Goal: Check status: Check status

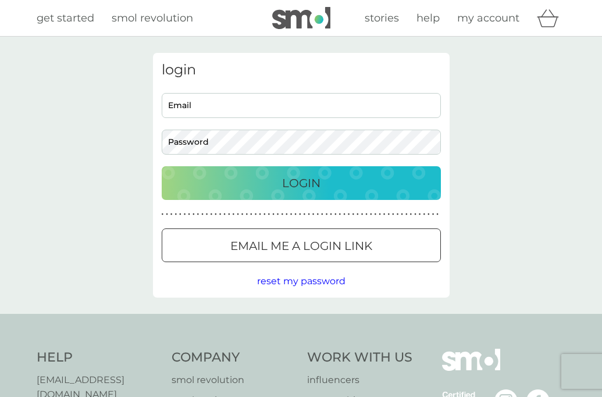
click at [230, 98] on input "Email" at bounding box center [301, 105] width 279 height 25
type input "[EMAIL_ADDRESS][DOMAIN_NAME]"
click at [311, 250] on div at bounding box center [301, 246] width 42 height 12
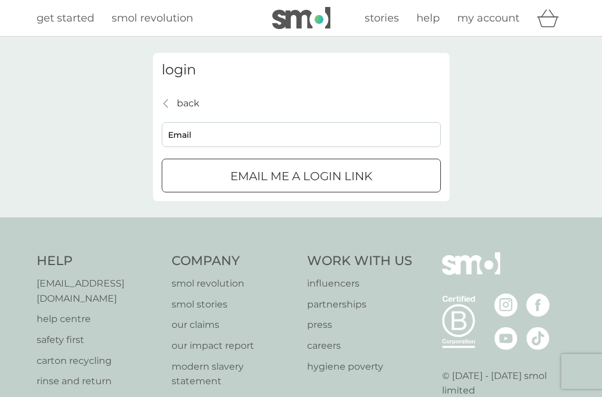
click at [268, 138] on input "Email" at bounding box center [301, 134] width 279 height 25
type input "[EMAIL_ADDRESS][DOMAIN_NAME]"
click at [275, 172] on p "Email me a login link" at bounding box center [301, 176] width 142 height 19
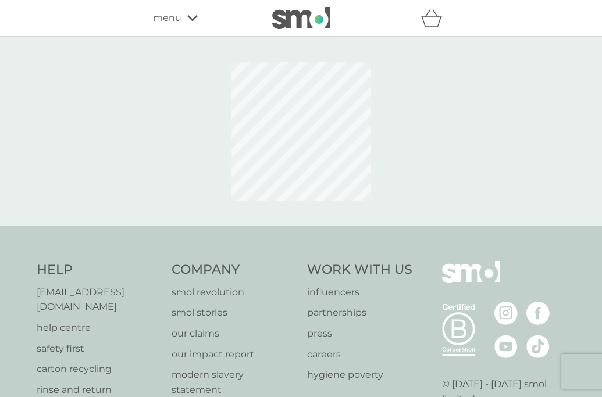
click at [183, 22] on div "menu" at bounding box center [202, 17] width 99 height 15
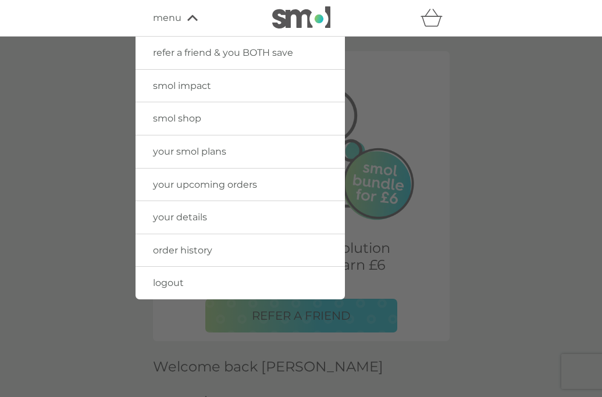
click at [199, 247] on span "order history" at bounding box center [182, 250] width 59 height 11
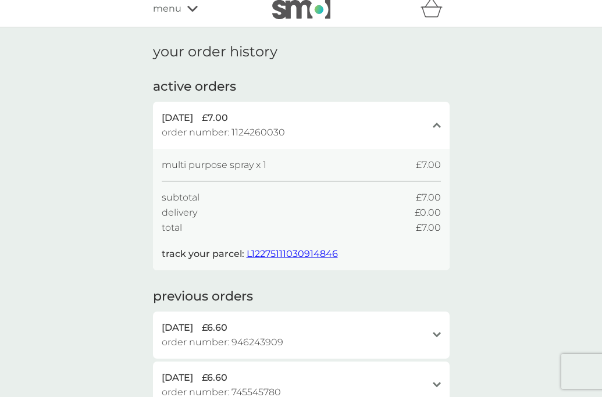
scroll to position [13, 0]
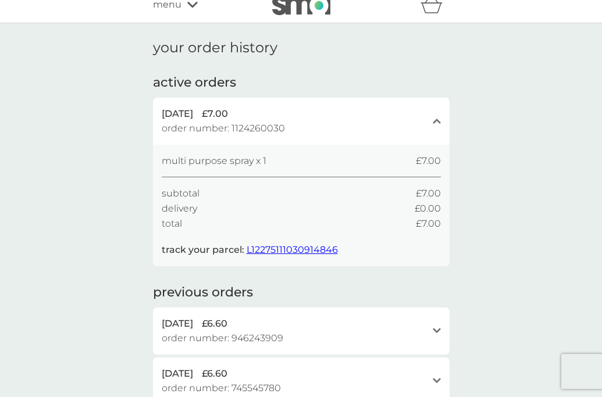
click at [268, 244] on span "L12275111030914846" at bounding box center [291, 249] width 91 height 11
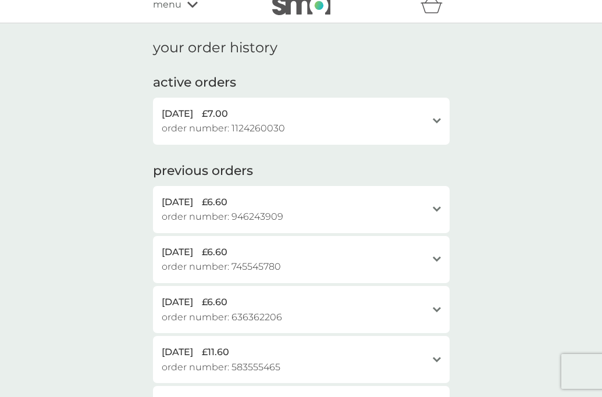
scroll to position [0, 0]
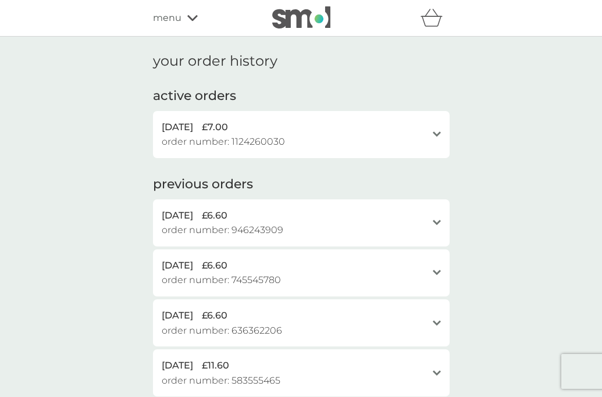
click at [169, 22] on span "menu" at bounding box center [167, 17] width 28 height 15
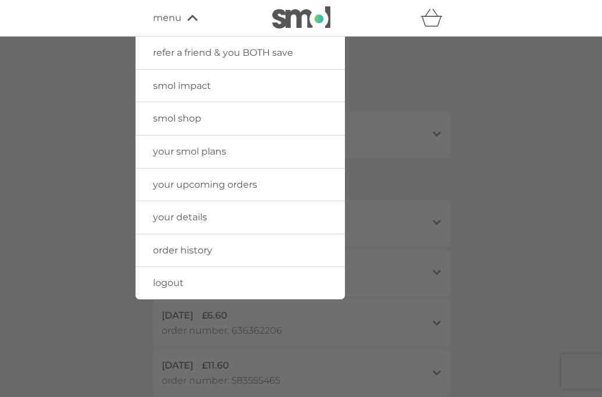
click at [206, 222] on span "your details" at bounding box center [180, 217] width 54 height 11
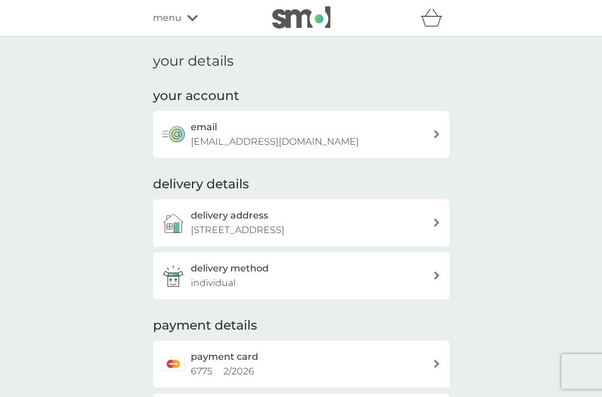
click at [431, 219] on div "delivery address Flat 1, 378 Old Kent Road, London, SE1 5AA" at bounding box center [312, 223] width 242 height 30
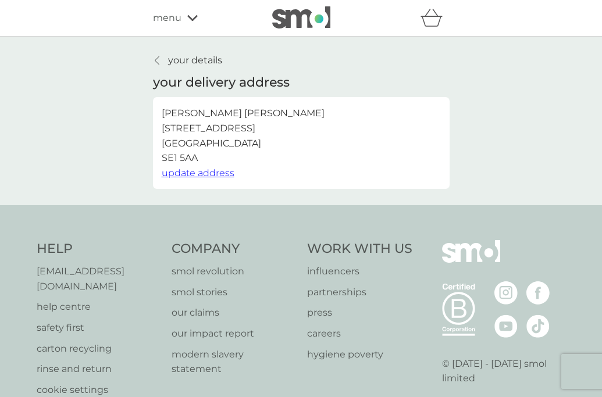
click at [199, 170] on span "update address" at bounding box center [198, 172] width 73 height 11
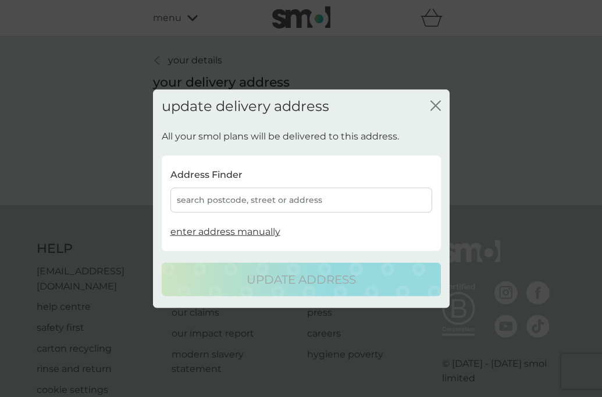
click at [221, 209] on div "search postcode, street or address" at bounding box center [301, 200] width 262 height 25
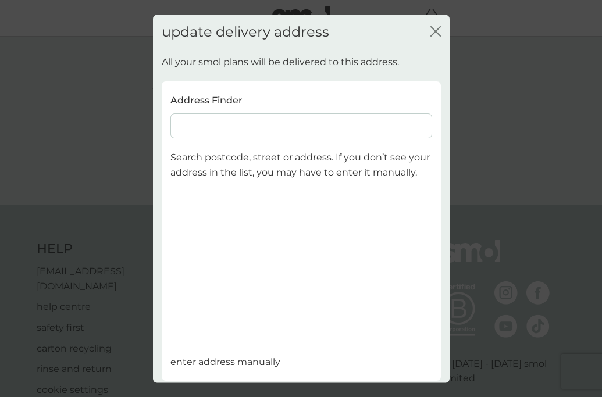
click at [213, 129] on input at bounding box center [301, 125] width 262 height 25
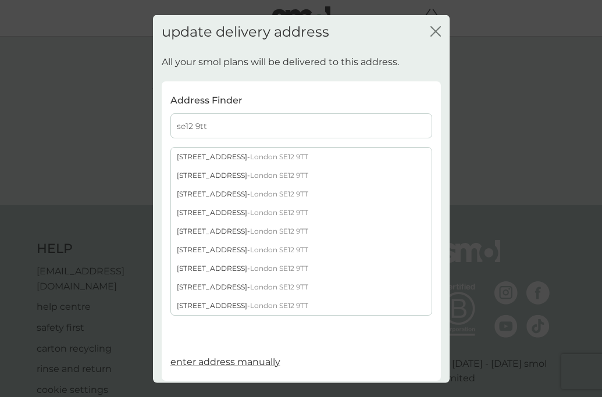
type input "se12 9tt"
click at [219, 153] on div "43A Chinbrook Road - London SE12 9TT" at bounding box center [301, 157] width 260 height 19
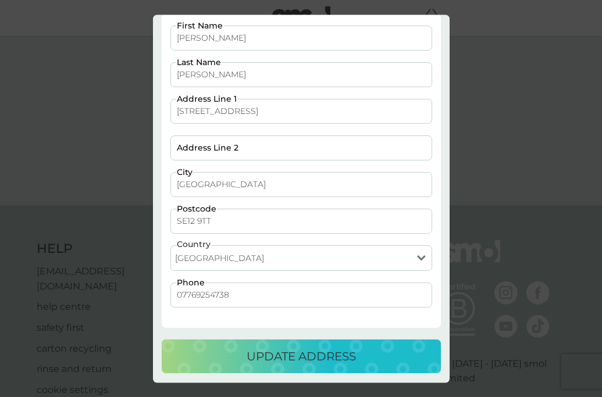
scroll to position [69, 0]
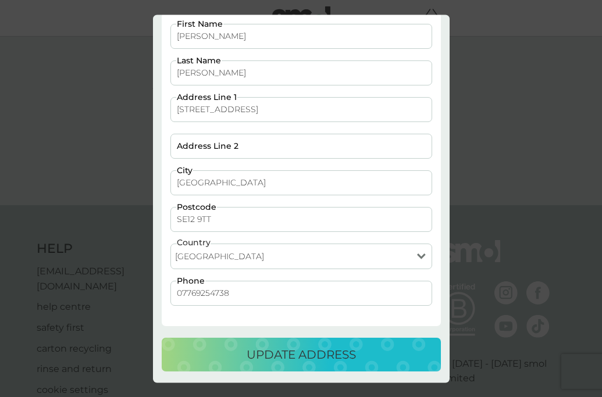
click at [249, 353] on p "update address" at bounding box center [300, 354] width 109 height 19
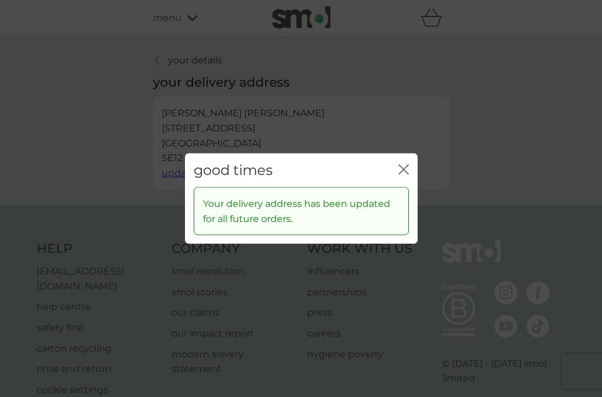
click at [406, 176] on button "close" at bounding box center [403, 170] width 10 height 12
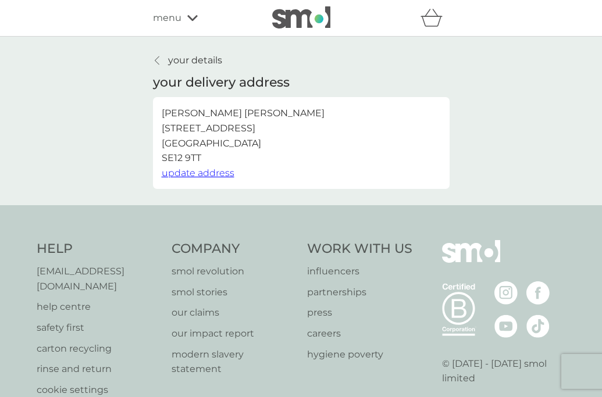
click at [163, 19] on span "menu" at bounding box center [167, 17] width 28 height 15
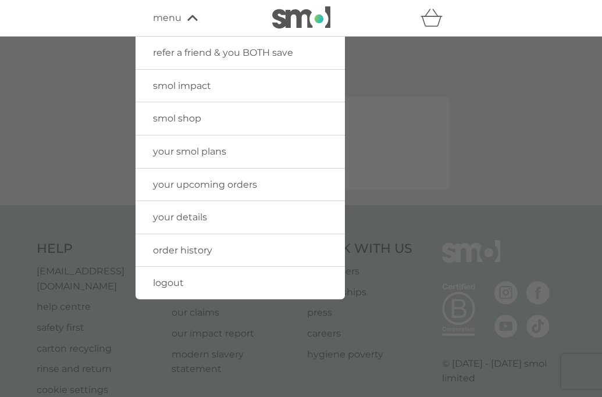
click at [195, 188] on span "your upcoming orders" at bounding box center [205, 184] width 104 height 11
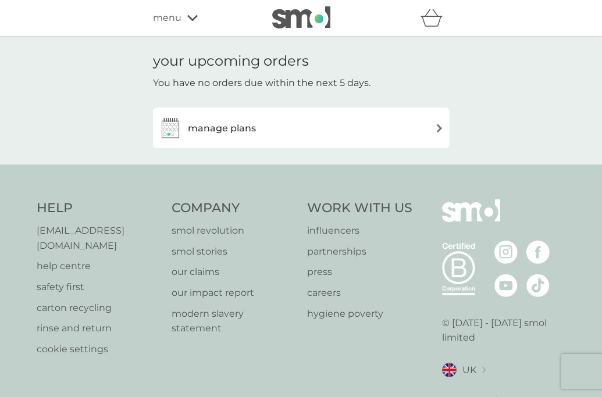
click at [167, 26] on div "refer a friend & you BOTH save smol impact smol shop your smol plans your upcom…" at bounding box center [301, 17] width 296 height 23
click at [214, 116] on div "manage plans" at bounding box center [301, 128] width 296 height 41
click at [214, 127] on h3 "manage plans" at bounding box center [222, 128] width 68 height 15
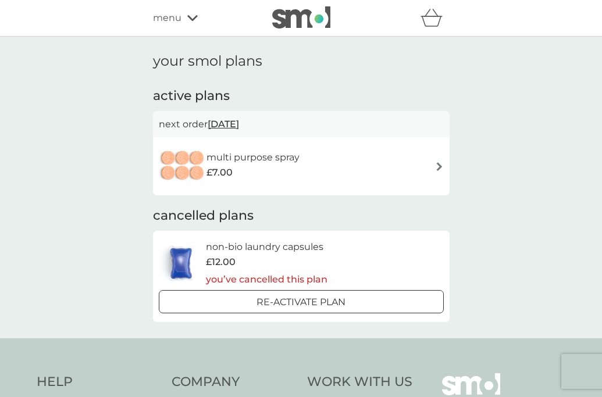
click at [438, 164] on img at bounding box center [439, 166] width 9 height 9
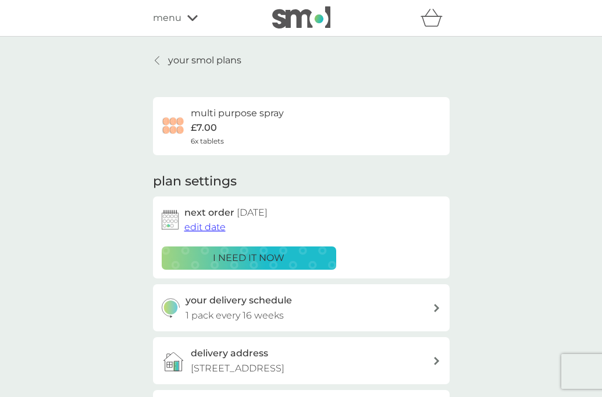
click at [215, 234] on button "edit date" at bounding box center [204, 227] width 41 height 15
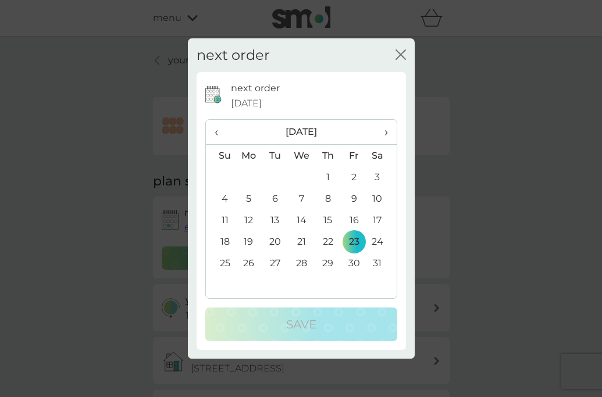
click at [378, 130] on span "›" at bounding box center [381, 132] width 12 height 24
click at [298, 221] on td "15" at bounding box center [301, 220] width 27 height 22
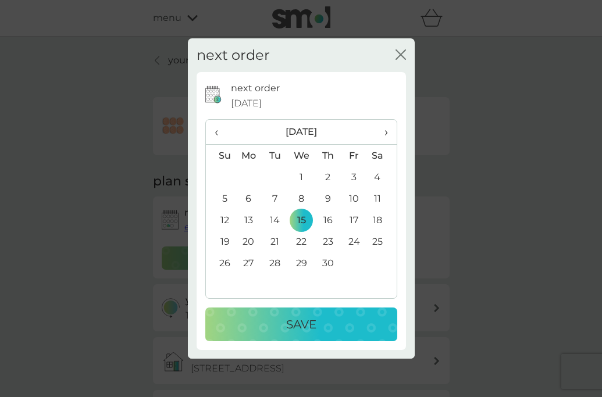
click at [298, 312] on button "Save" at bounding box center [301, 324] width 192 height 34
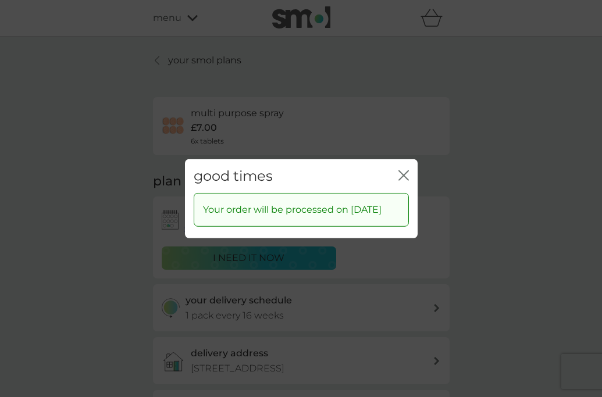
click at [405, 170] on icon "close" at bounding box center [403, 175] width 10 height 10
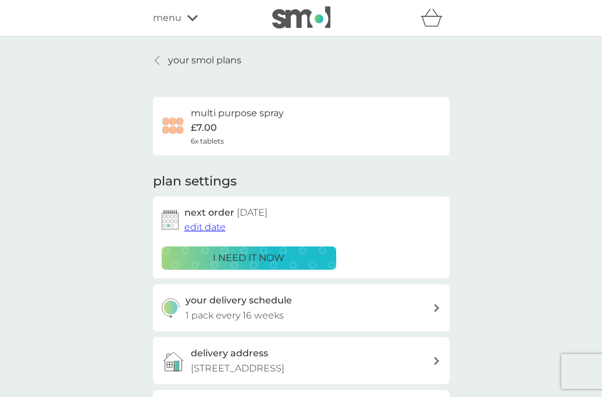
click at [176, 25] on div "refer a friend & you BOTH save smol impact smol shop your smol plans your upcom…" at bounding box center [301, 17] width 296 height 23
click at [171, 60] on p "your smol plans" at bounding box center [204, 60] width 73 height 15
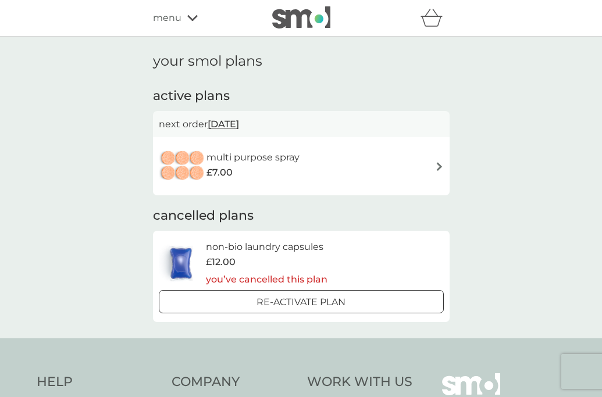
click at [166, 13] on span "menu" at bounding box center [167, 17] width 28 height 15
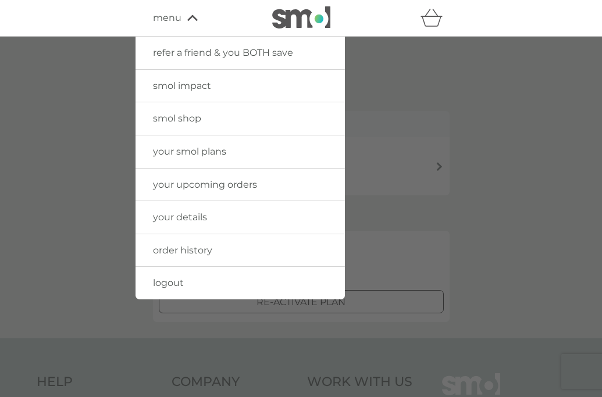
click at [202, 188] on span "your upcoming orders" at bounding box center [205, 184] width 104 height 11
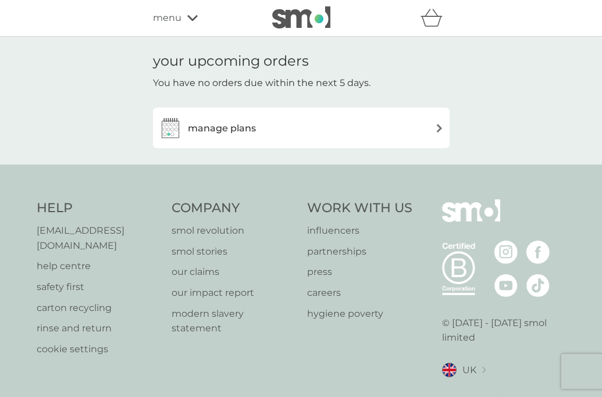
click at [174, 12] on span "menu" at bounding box center [167, 17] width 28 height 15
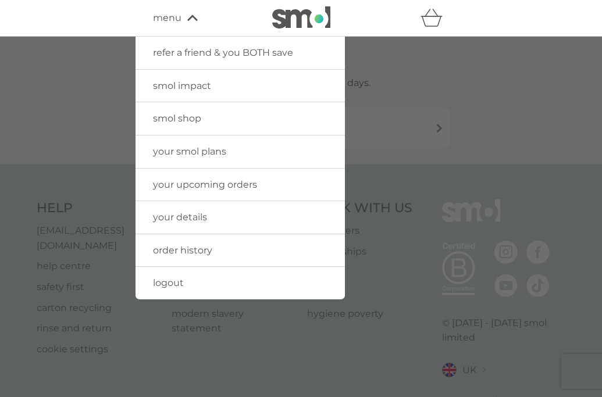
click at [217, 184] on span "your upcoming orders" at bounding box center [205, 184] width 104 height 11
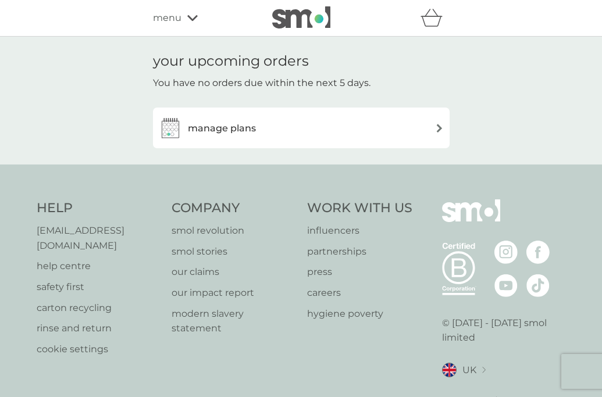
click at [234, 125] on h3 "manage plans" at bounding box center [222, 128] width 68 height 15
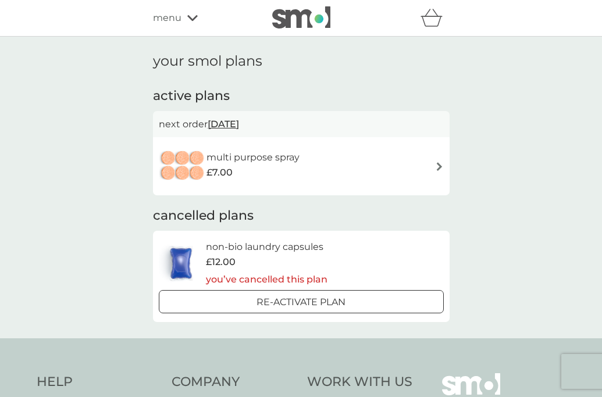
click at [171, 13] on span "menu" at bounding box center [167, 17] width 28 height 15
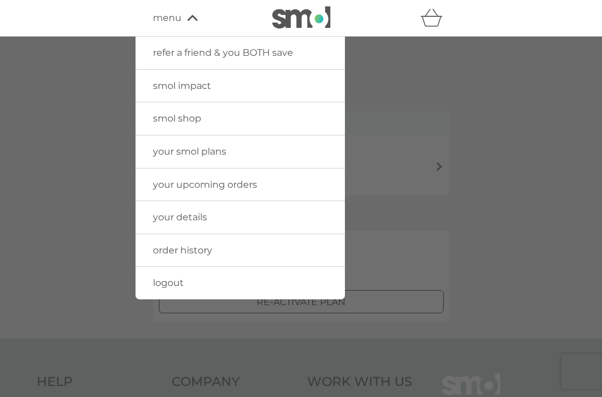
click at [197, 252] on span "order history" at bounding box center [182, 250] width 59 height 11
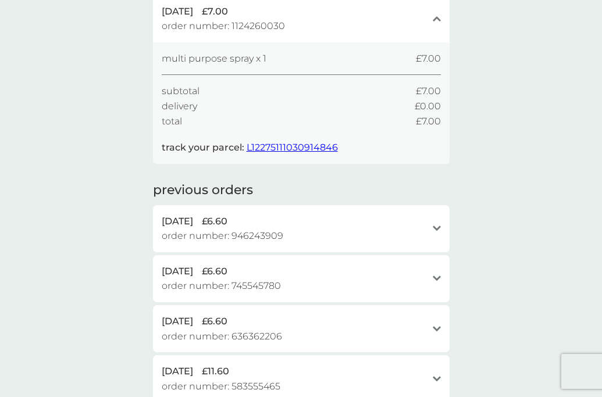
scroll to position [117, 0]
click at [281, 145] on span "L12275111030914846" at bounding box center [291, 146] width 91 height 11
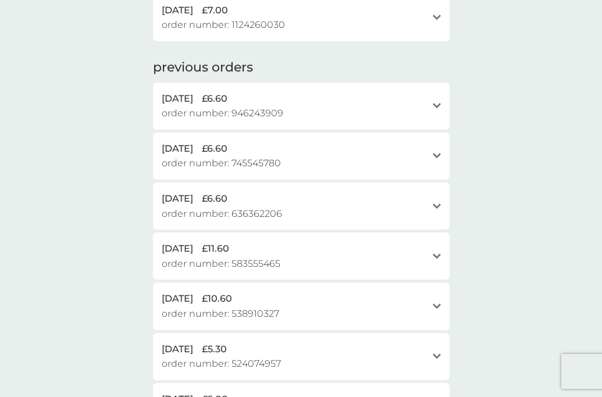
scroll to position [0, 0]
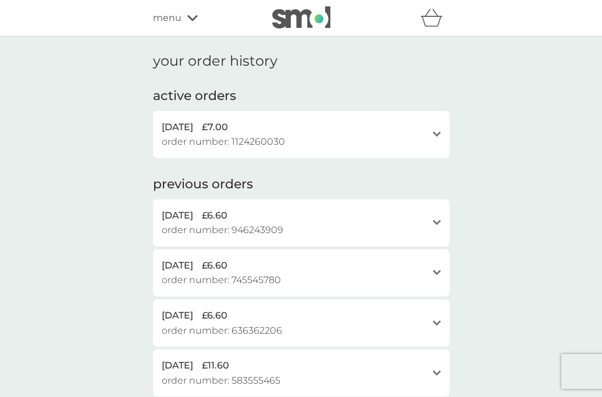
click at [173, 22] on span "menu" at bounding box center [167, 17] width 28 height 15
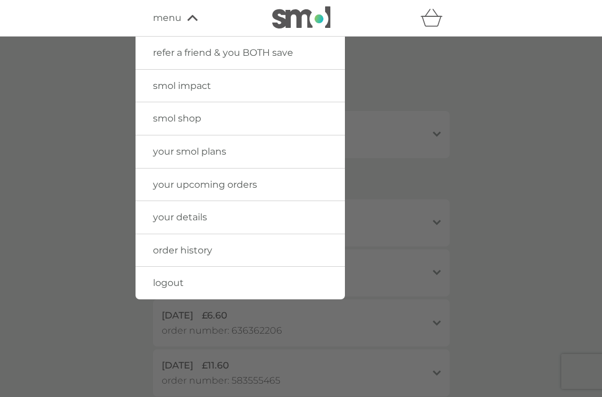
click at [101, 59] on div at bounding box center [301, 235] width 602 height 397
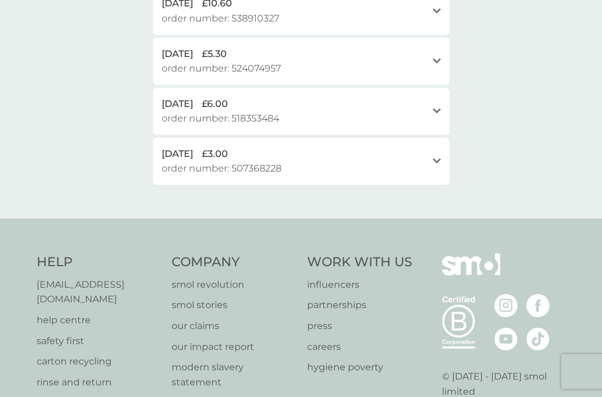
scroll to position [495, 0]
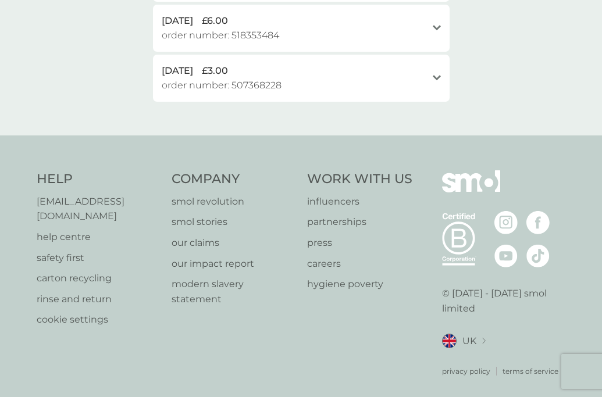
click at [73, 230] on p "help centre" at bounding box center [99, 237] width 124 height 15
drag, startPoint x: 154, startPoint y: 205, endPoint x: 35, endPoint y: 207, distance: 119.2
click at [35, 207] on div "Help help@smolproducts.com help centre safety first carton recycling rinse and …" at bounding box center [301, 273] width 602 height 276
copy p "[EMAIL_ADDRESS][DOMAIN_NAME]"
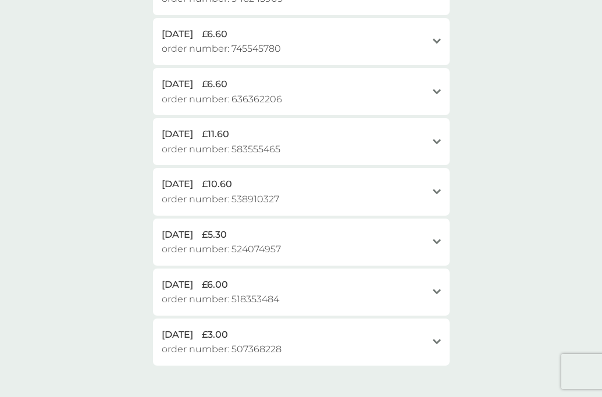
scroll to position [0, 0]
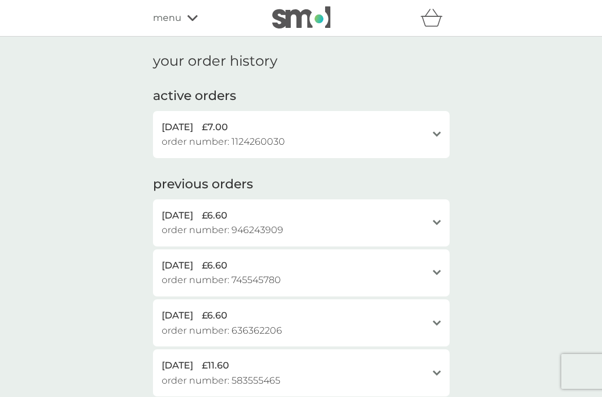
click at [431, 133] on div "3 Oct 2025 £7.00 order number: 1124260030 open" at bounding box center [301, 134] width 296 height 47
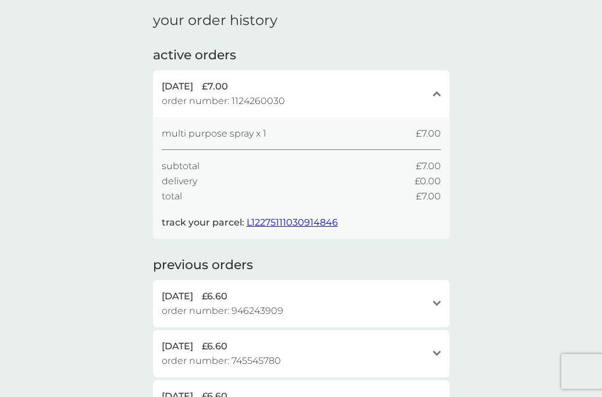
scroll to position [43, 0]
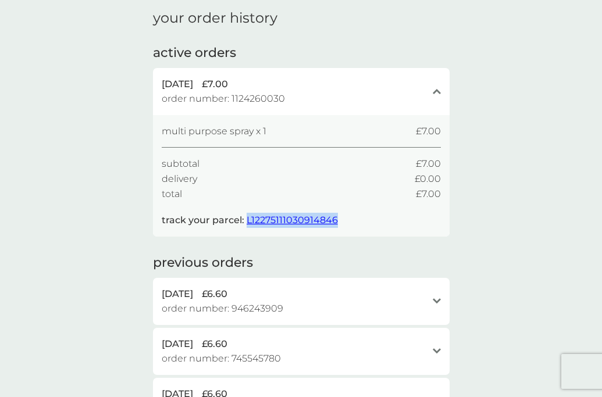
drag, startPoint x: 343, startPoint y: 223, endPoint x: 246, endPoint y: 222, distance: 96.5
click at [246, 222] on div "multi purpose spray x 1 £7.00 subtotal £7.00 delivery £0.00 total £7.00 track y…" at bounding box center [301, 176] width 279 height 104
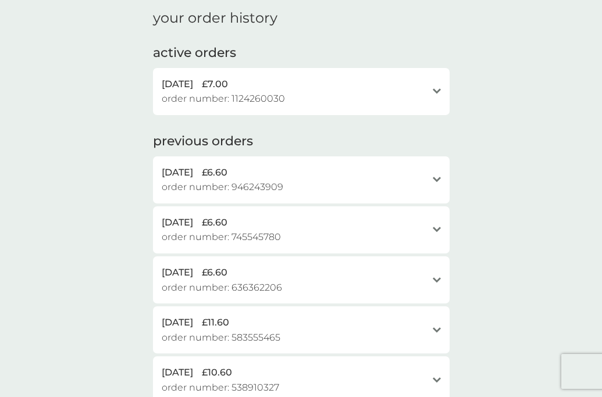
click at [443, 97] on div "3 Oct 2025 £7.00 order number: 1124260030 open" at bounding box center [301, 91] width 296 height 47
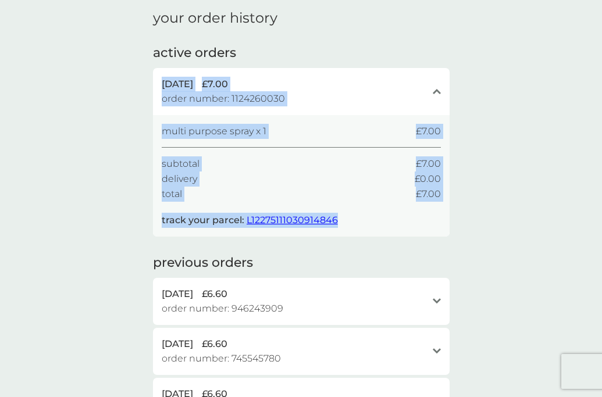
drag, startPoint x: 159, startPoint y: 76, endPoint x: 356, endPoint y: 233, distance: 251.4
click at [356, 233] on div "3 Oct 2025 £7.00 order number: 1124260030 close multi purpose spray x 1 £7.00 s…" at bounding box center [301, 152] width 296 height 169
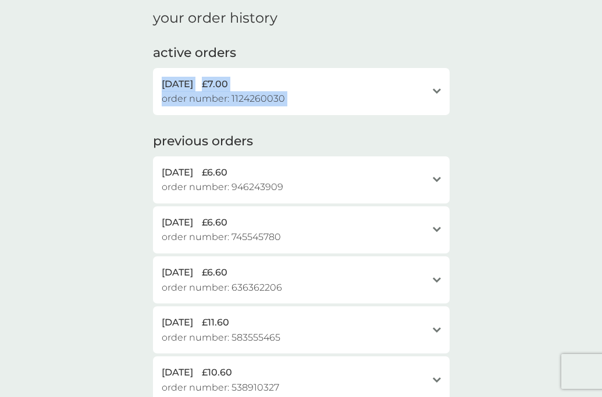
copy div "3 Oct 2025 £7.00 order number: 1124260030 close multi purpose spray x 1 £7.00 s…"
click at [422, 87] on div "3 Oct 2025 £7.00" at bounding box center [294, 84] width 265 height 15
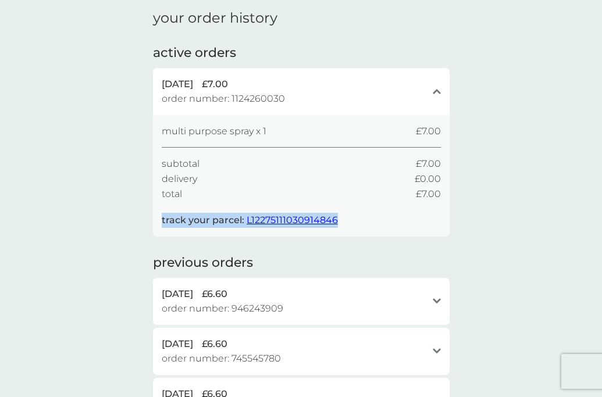
drag, startPoint x: 347, startPoint y: 225, endPoint x: 160, endPoint y: 219, distance: 186.7
click at [160, 219] on div "multi purpose spray x 1 £7.00 subtotal £7.00 delivery £0.00 total £7.00 track y…" at bounding box center [301, 175] width 296 height 121
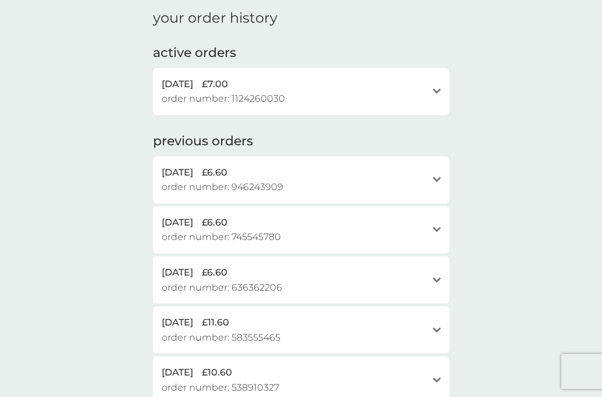
click at [413, 90] on div "3 Oct 2025 £7.00" at bounding box center [294, 84] width 265 height 15
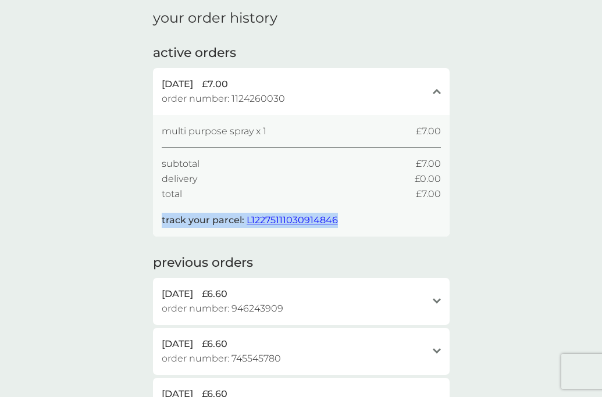
copy div "£7.00 track your parcel: L12275111030914846"
drag, startPoint x: 355, startPoint y: 211, endPoint x: 347, endPoint y: 227, distance: 17.9
click at [347, 227] on div "multi purpose spray x 1 £7.00 subtotal £7.00 delivery £0.00 total £7.00 track y…" at bounding box center [301, 176] width 279 height 104
